Goal: Information Seeking & Learning: Learn about a topic

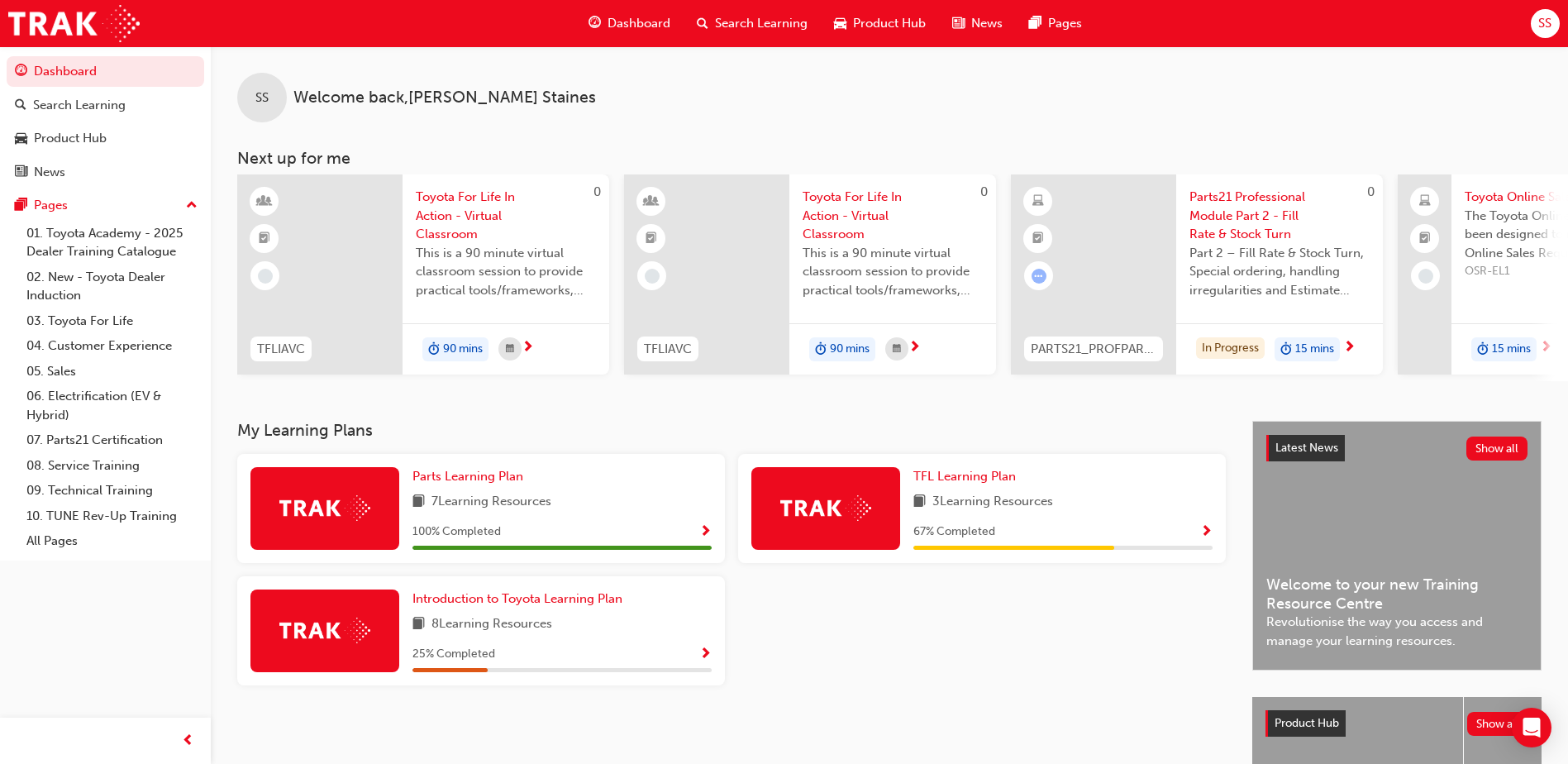
click at [1269, 244] on span "Part 2 – Fill Rate & Stock Turn, Special ordering, handling irregularities and …" at bounding box center [1279, 272] width 180 height 56
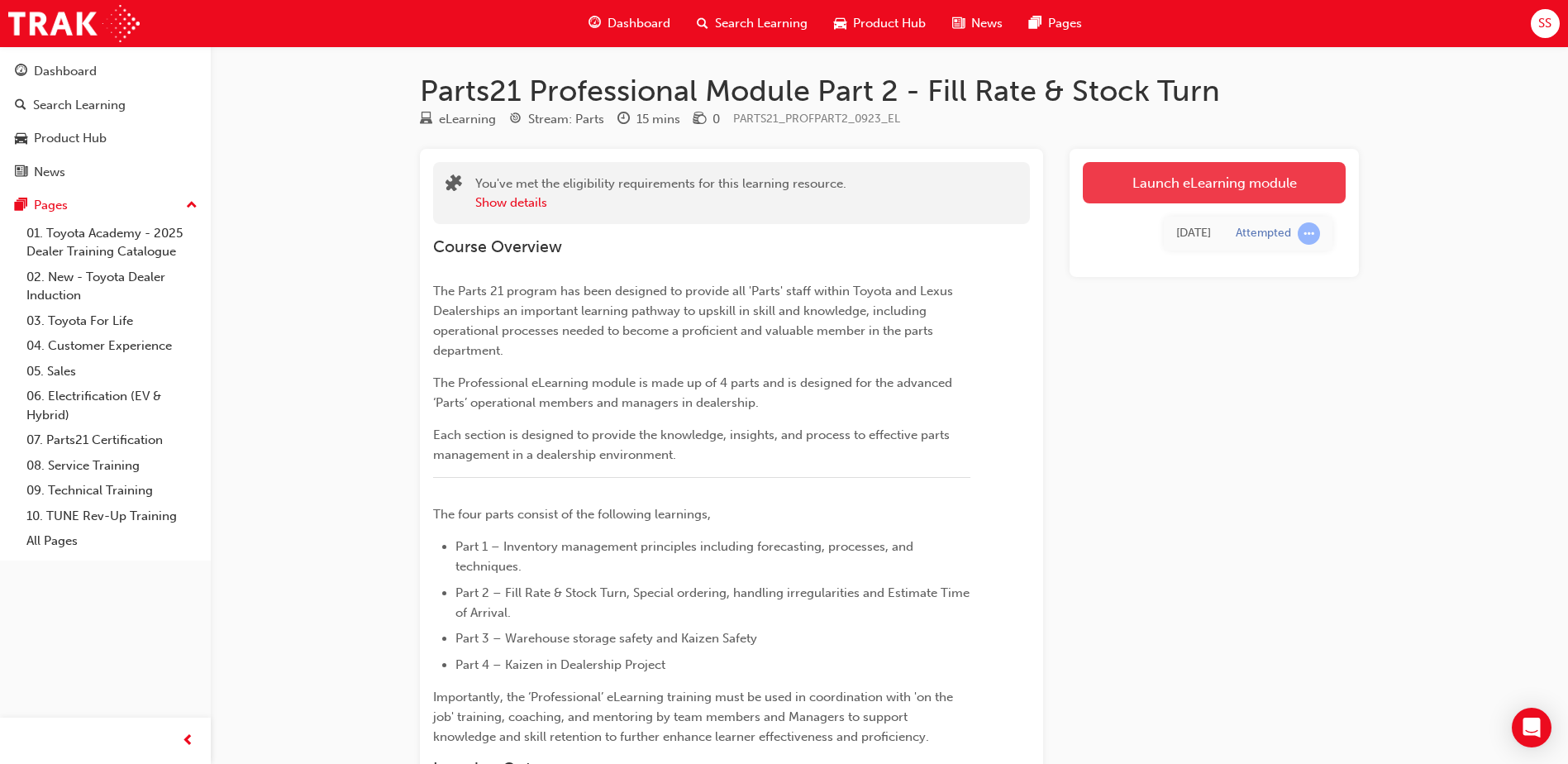
click at [1219, 192] on link "Launch eLearning module" at bounding box center [1213, 183] width 263 height 41
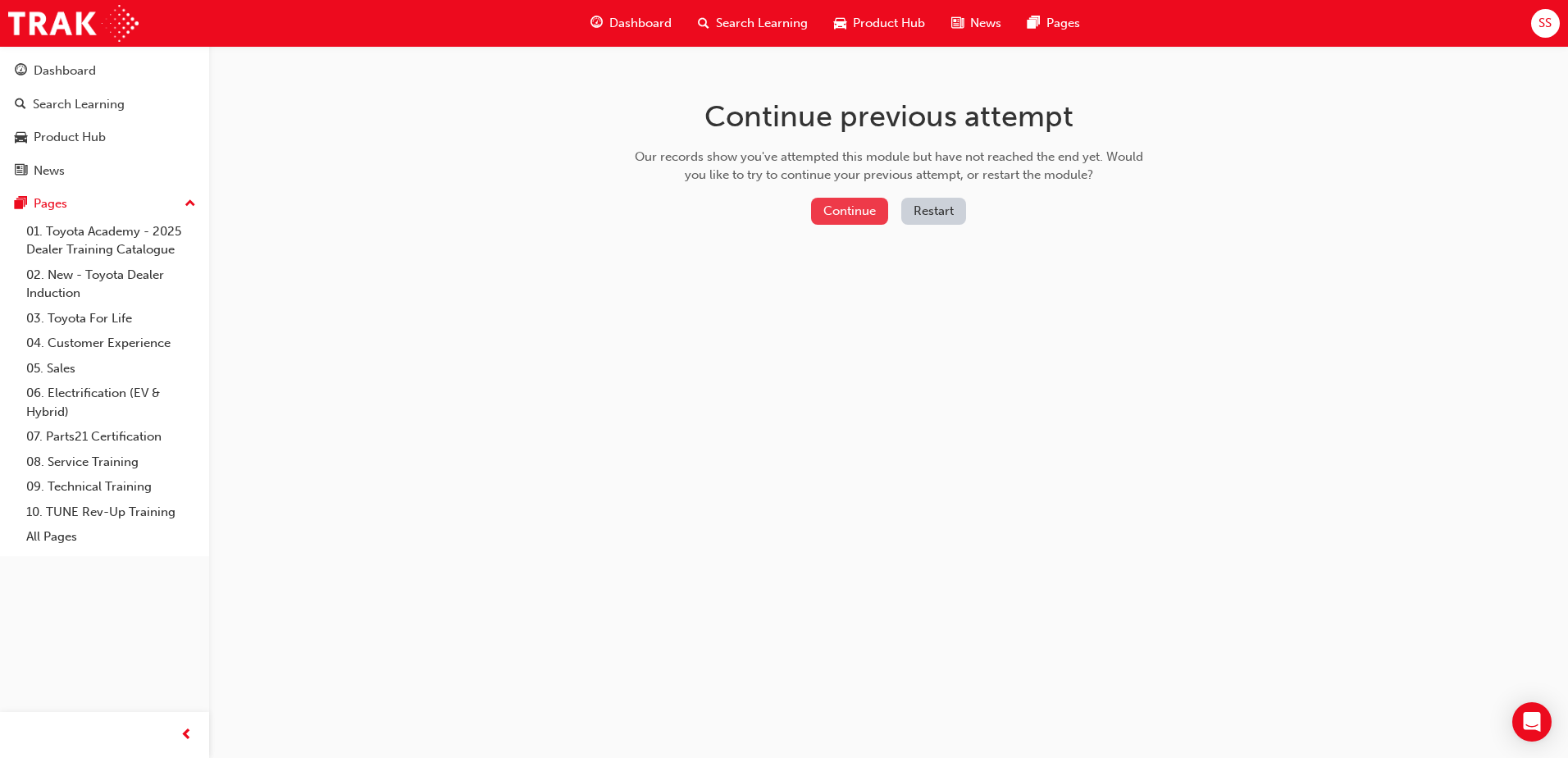
click at [835, 219] on button "Continue" at bounding box center [849, 211] width 78 height 27
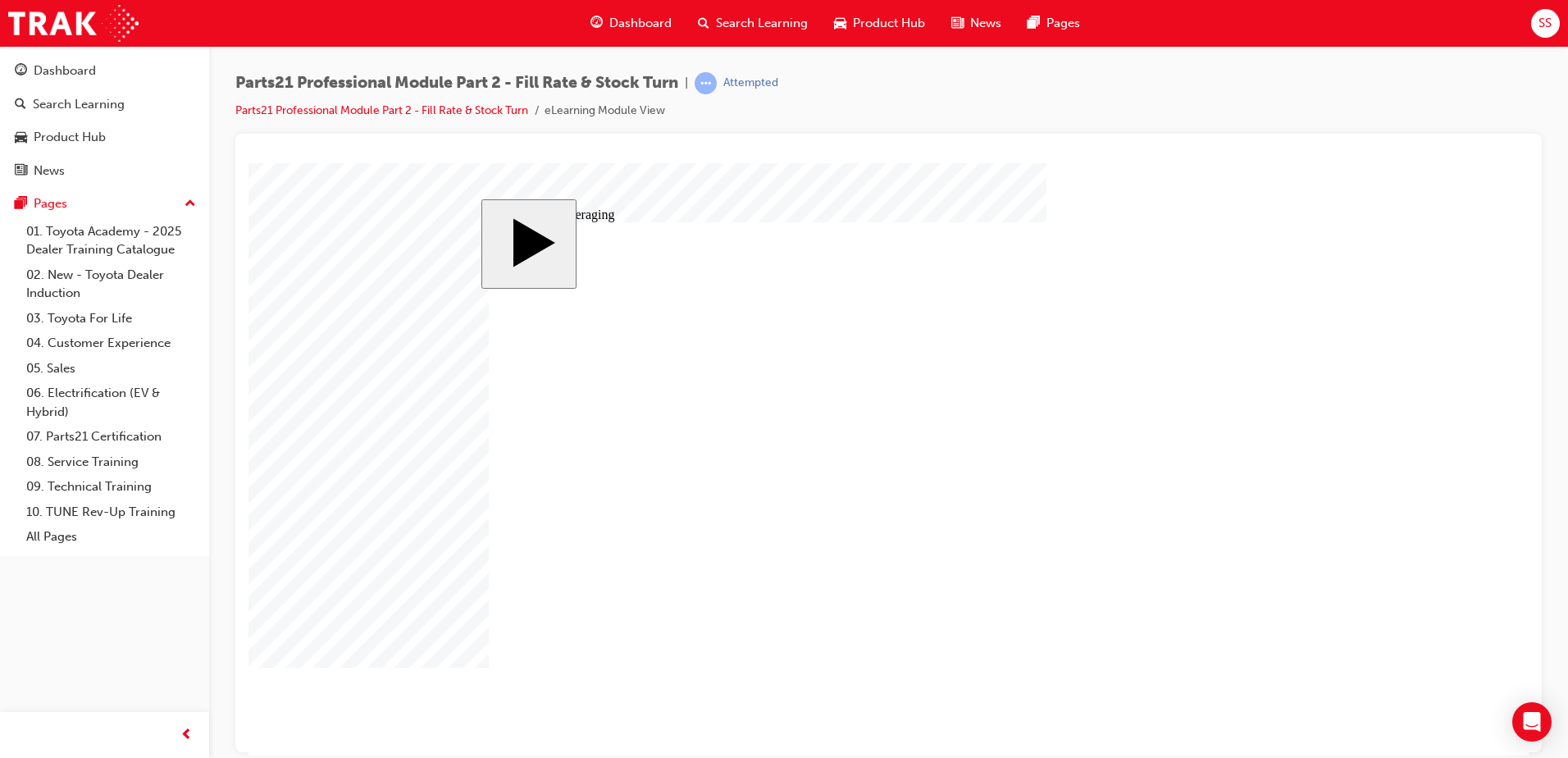
type input "2"
